Goal: Transaction & Acquisition: Purchase product/service

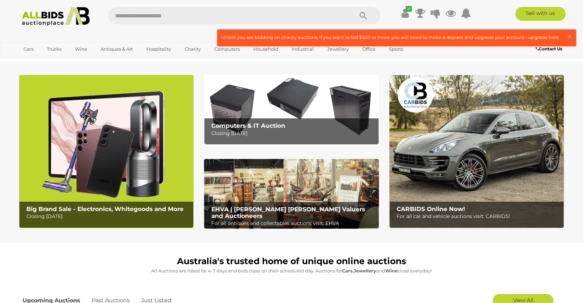
click at [204, 11] on input "text" at bounding box center [227, 15] width 238 height 17
type input "*****"
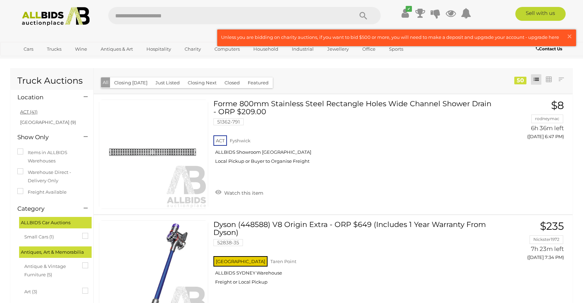
click at [25, 110] on link "ACT (41)" at bounding box center [28, 112] width 17 height 6
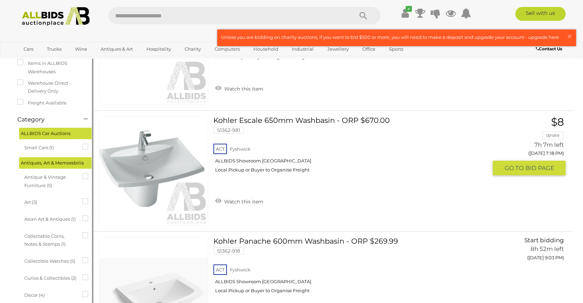
scroll to position [174, 0]
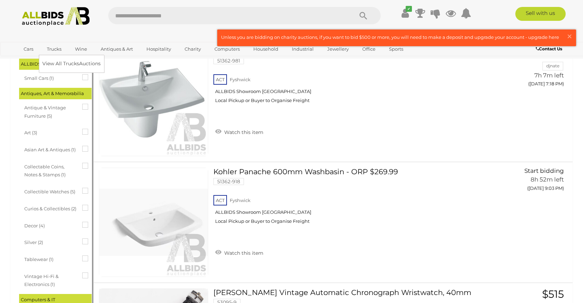
click at [60, 49] on link "Trucks" at bounding box center [54, 48] width 24 height 11
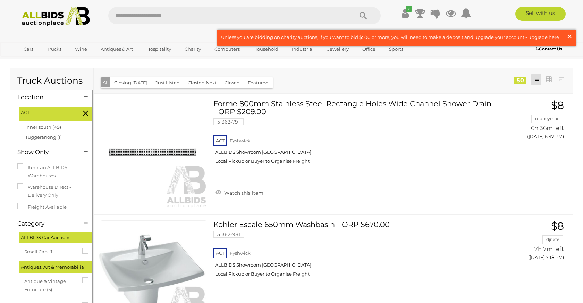
click at [570, 35] on span "×" at bounding box center [569, 37] width 6 height 14
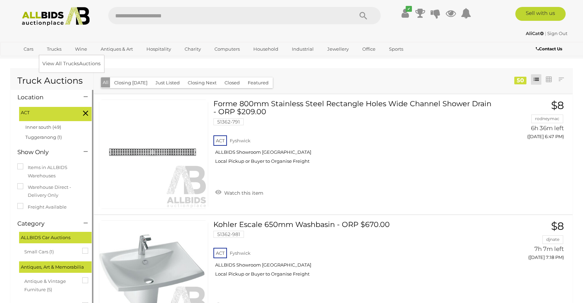
click at [54, 45] on link "Trucks" at bounding box center [54, 48] width 24 height 11
click at [54, 50] on link "Trucks" at bounding box center [54, 48] width 24 height 11
click at [59, 64] on link "View All Trucks Auctions" at bounding box center [72, 63] width 61 height 11
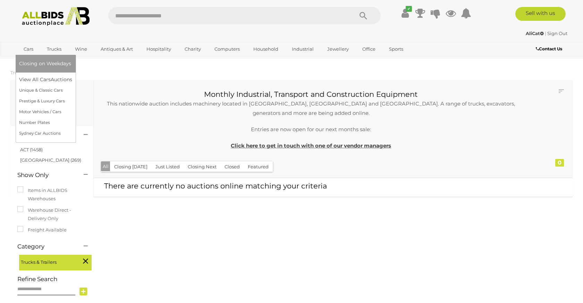
click at [31, 48] on link "Cars" at bounding box center [28, 48] width 19 height 11
click at [34, 77] on link "View All Cars Auctions" at bounding box center [47, 79] width 56 height 11
